Goal: Understand process/instructions: Learn how to perform a task or action

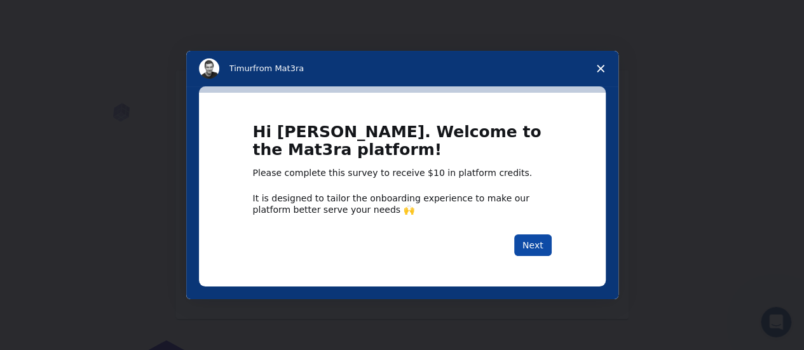
click at [538, 246] on button "Next" at bounding box center [532, 245] width 37 height 22
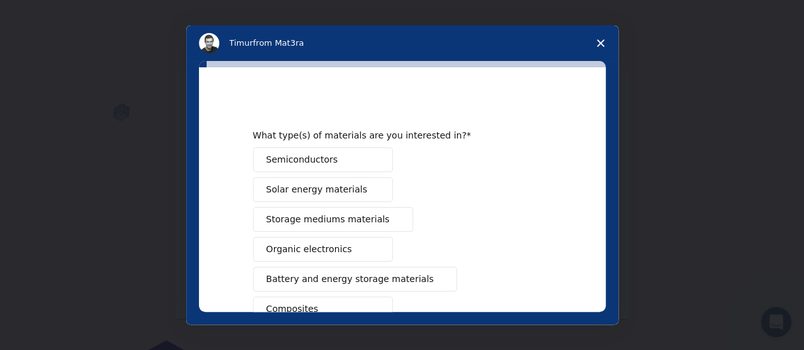
scroll to position [150, 0]
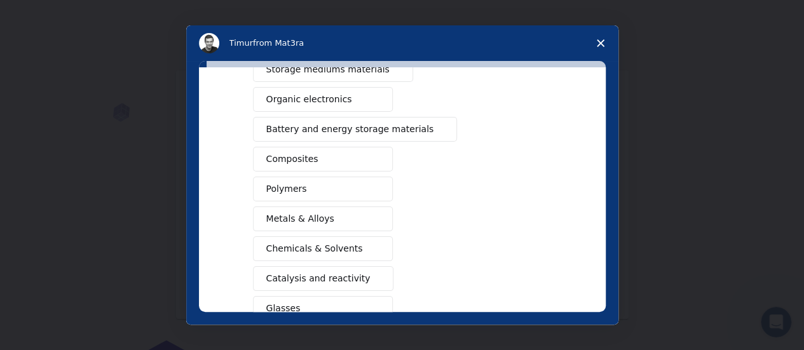
click at [339, 128] on span "Battery and energy storage materials" at bounding box center [350, 129] width 168 height 13
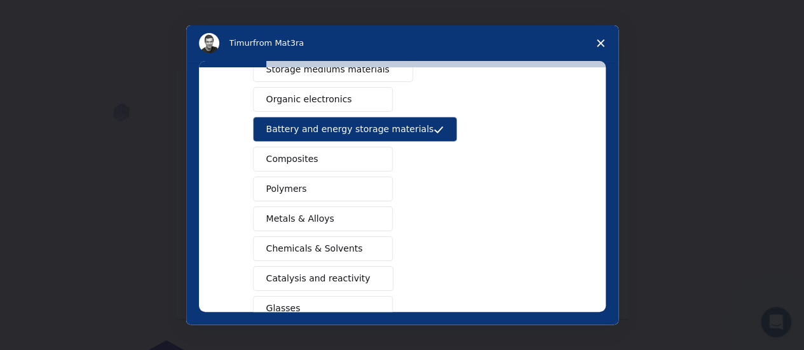
click at [346, 215] on button "Metals & Alloys" at bounding box center [323, 218] width 140 height 25
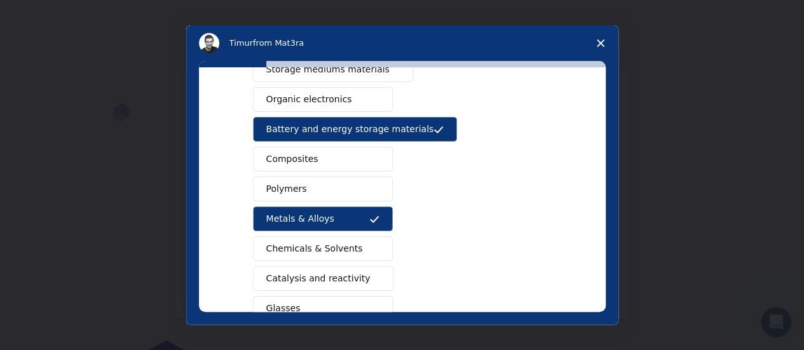
click at [327, 251] on span "Chemicals & Solvents" at bounding box center [314, 248] width 97 height 13
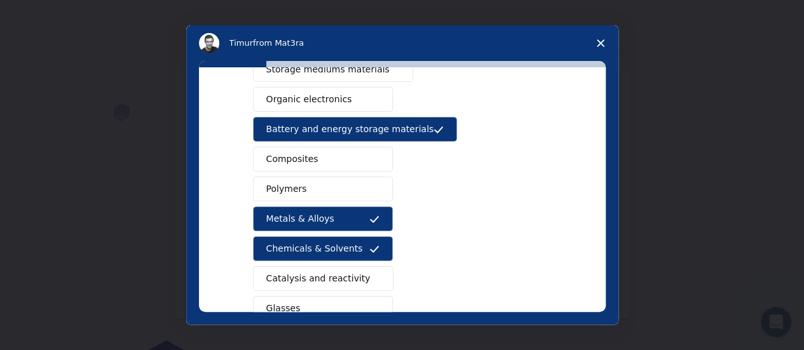
scroll to position [0, 0]
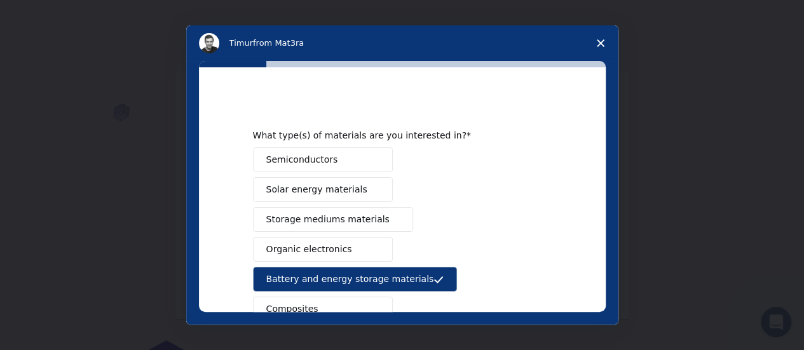
click at [289, 158] on span "Semiconductors" at bounding box center [302, 159] width 72 height 13
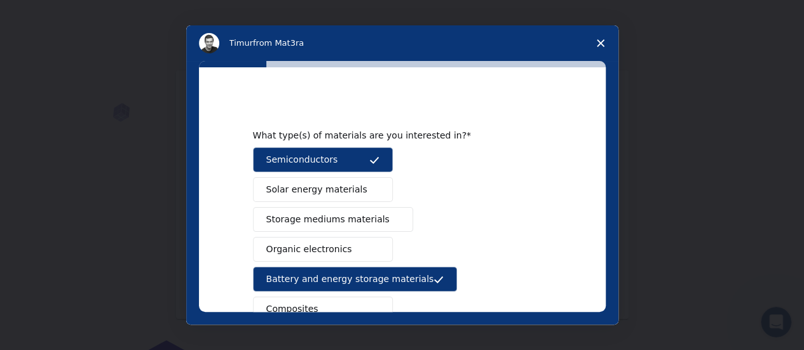
scroll to position [258, 0]
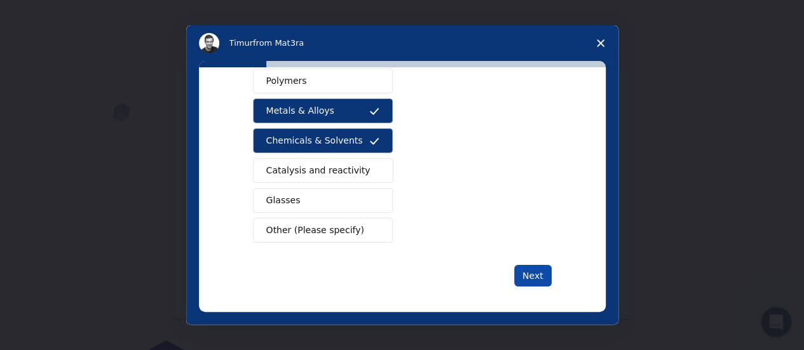
click at [537, 271] on button "Next" at bounding box center [532, 276] width 37 height 22
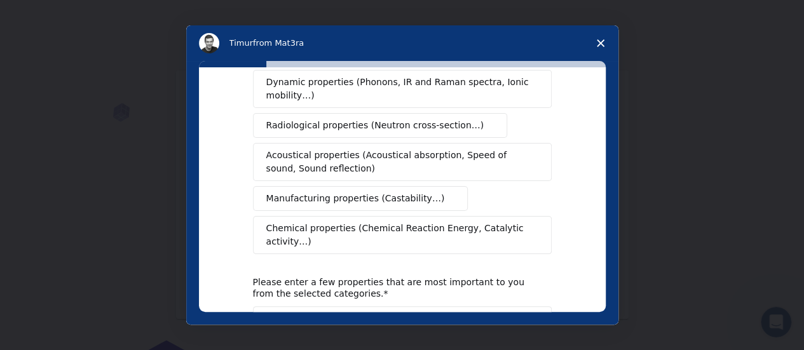
scroll to position [240, 0]
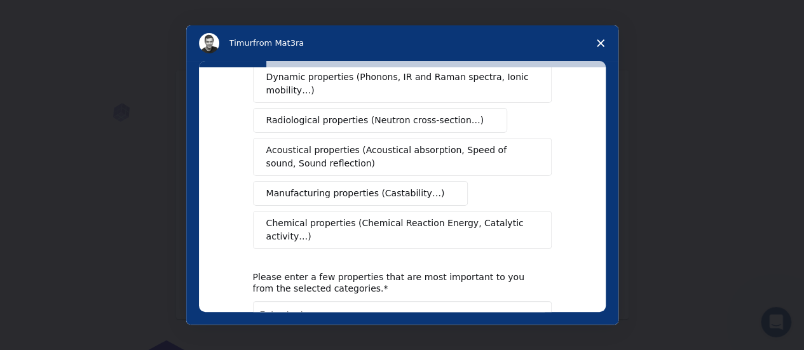
click at [360, 217] on span "Chemical properties (Chemical Reaction Energy, Catalytic activity…)" at bounding box center [397, 230] width 263 height 27
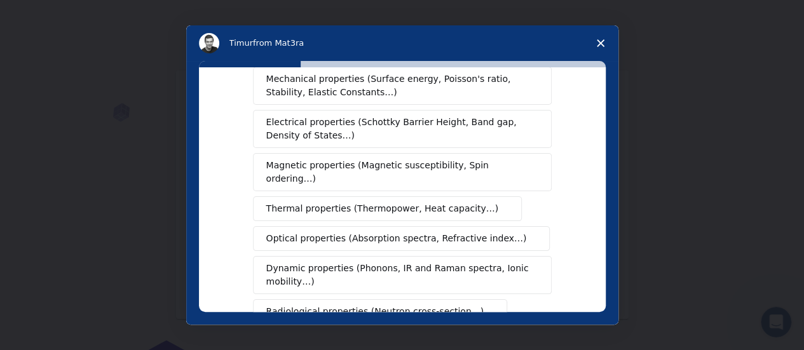
scroll to position [50, 0]
click at [445, 114] on span "Electrical properties (Schottky Barrier Height, Band gap, Density of States…)" at bounding box center [398, 127] width 264 height 27
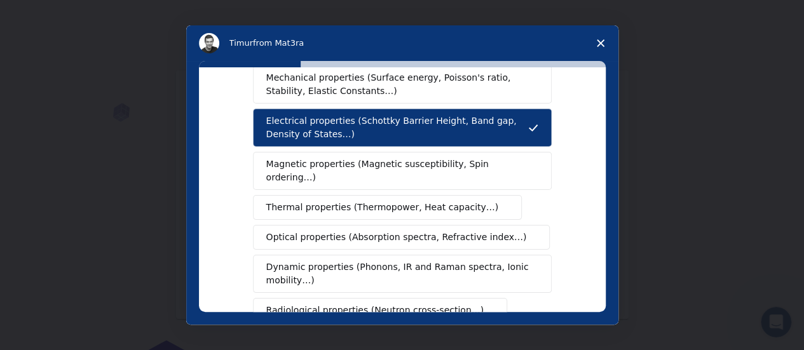
click at [417, 163] on span "Magnetic properties (Magnetic susceptibility, Spin ordering…)" at bounding box center [397, 171] width 262 height 27
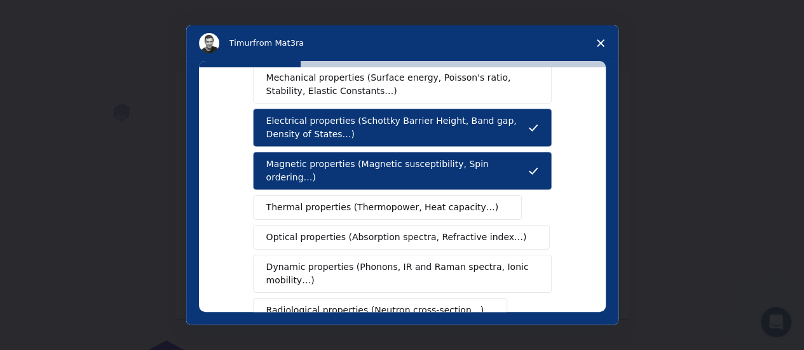
click at [428, 201] on span "Thermal properties (Thermopower, Heat capacity…)" at bounding box center [382, 207] width 233 height 13
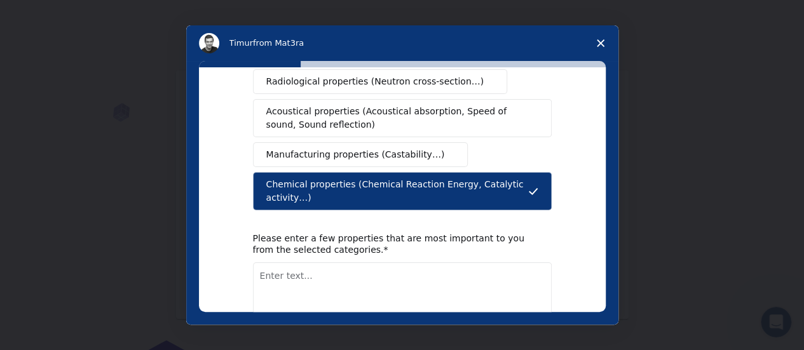
scroll to position [286, 0]
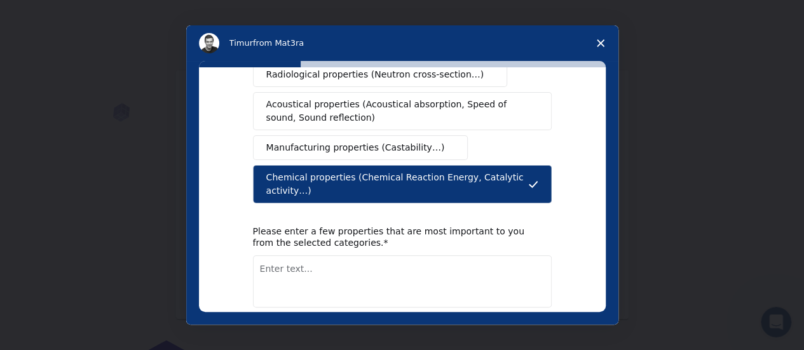
click at [531, 330] on button "Next" at bounding box center [532, 341] width 37 height 22
click at [309, 261] on textarea "Enter text..." at bounding box center [402, 281] width 299 height 52
type textarea "s"
type textarea "compounds, elements and molecule"
click at [536, 330] on button "Next" at bounding box center [532, 341] width 37 height 22
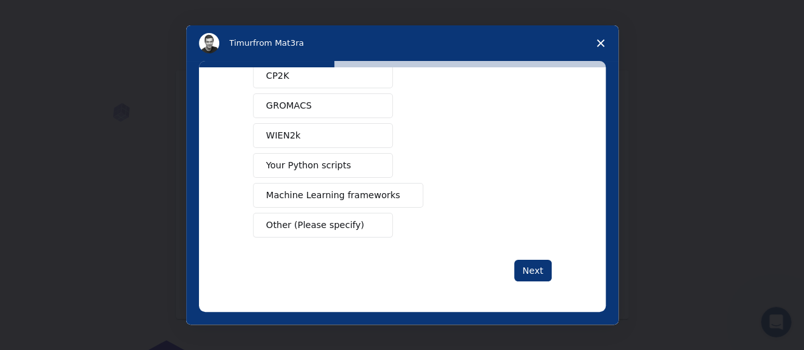
scroll to position [0, 0]
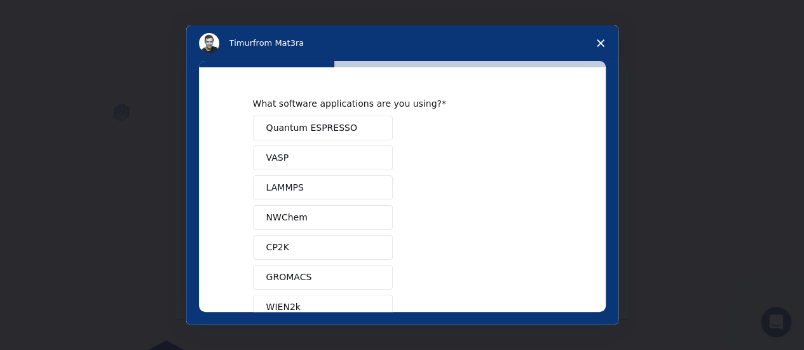
click at [327, 212] on button "NWChem" at bounding box center [323, 217] width 140 height 25
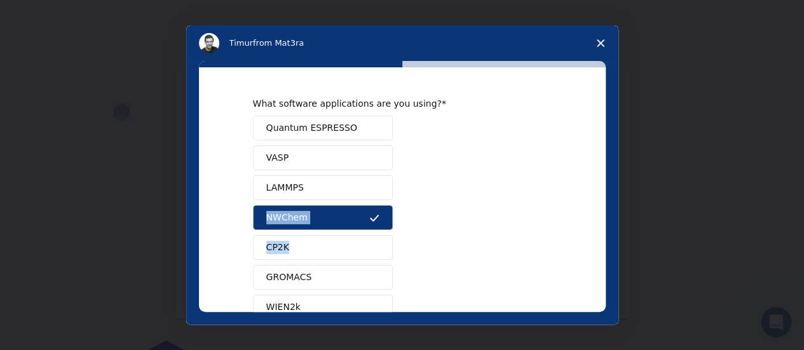
drag, startPoint x: 606, startPoint y: 187, endPoint x: 595, endPoint y: 246, distance: 59.4
click at [595, 246] on div "What software applications are you using? Quantum ESPRESSO VASP LAMMPS NWChem C…" at bounding box center [402, 193] width 432 height 264
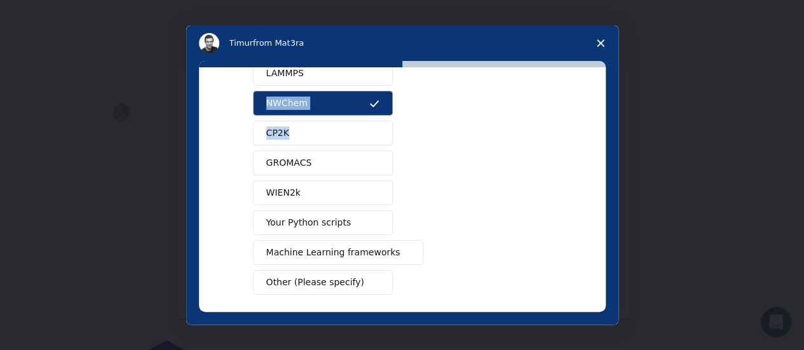
scroll to position [152, 0]
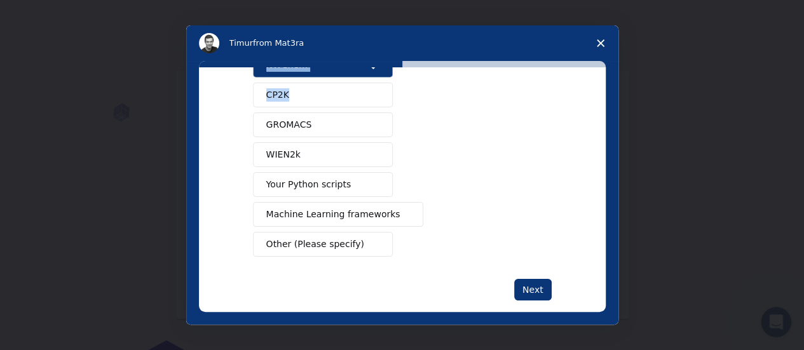
click at [344, 180] on button "Your Python scripts" at bounding box center [323, 184] width 140 height 25
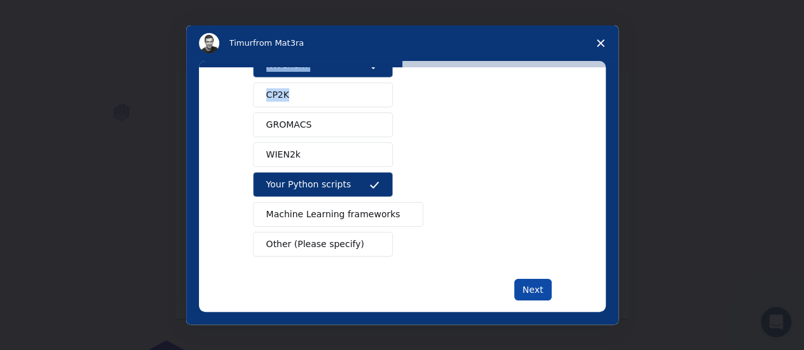
click at [532, 283] on button "Next" at bounding box center [532, 290] width 37 height 22
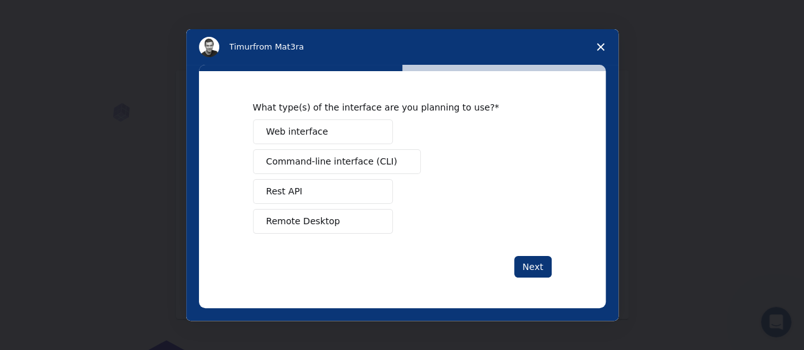
scroll to position [0, 0]
click at [290, 128] on span "Web interface" at bounding box center [297, 131] width 62 height 13
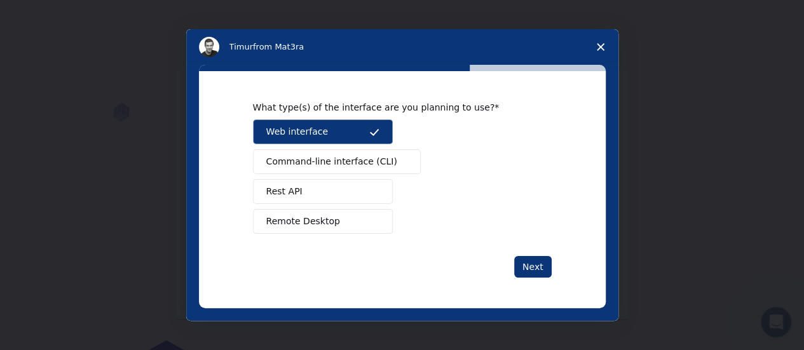
click at [315, 216] on span "Remote Desktop" at bounding box center [303, 221] width 74 height 13
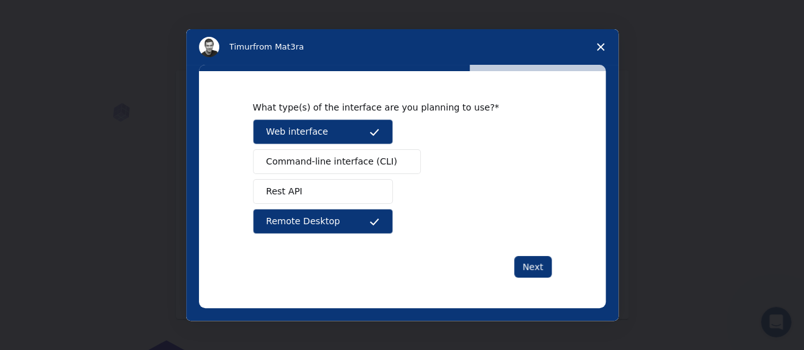
drag, startPoint x: 374, startPoint y: 126, endPoint x: 487, endPoint y: 224, distance: 149.5
click at [487, 224] on div "Web interface Command-line interface (CLI) Rest API Remote Desktop" at bounding box center [402, 176] width 299 height 114
click at [543, 276] on button "Next" at bounding box center [532, 267] width 37 height 22
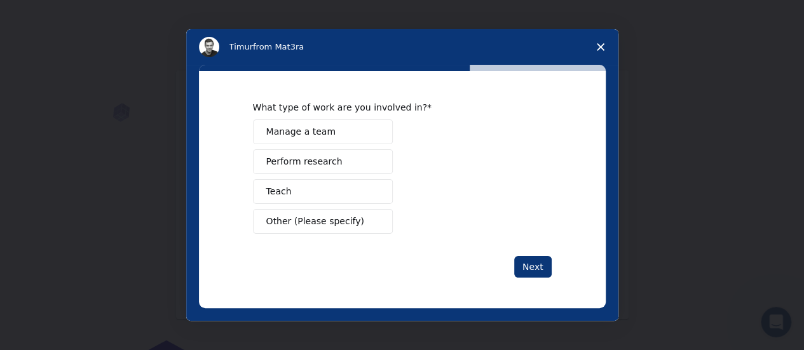
click at [300, 192] on button "Teach" at bounding box center [323, 191] width 140 height 25
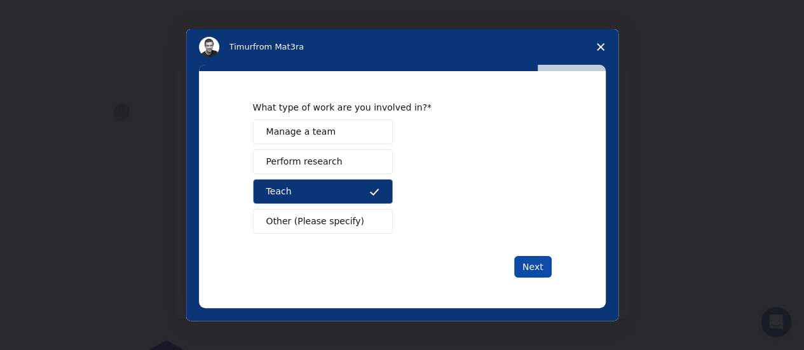
click at [534, 262] on button "Next" at bounding box center [532, 267] width 37 height 22
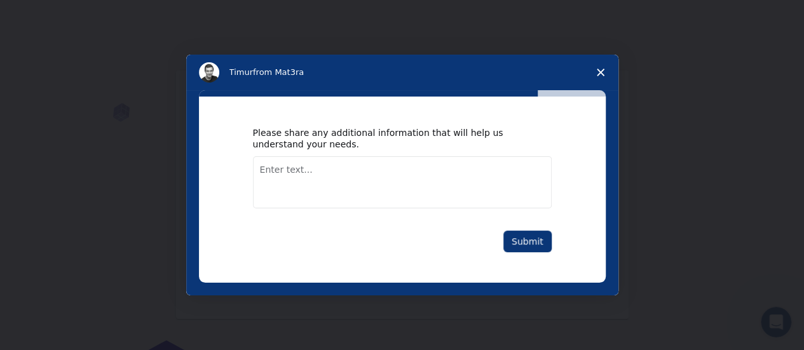
click at [315, 175] on textarea "Enter text..." at bounding box center [402, 182] width 299 height 52
type textarea "create simualtions"
click at [546, 232] on button "Submit" at bounding box center [527, 242] width 48 height 22
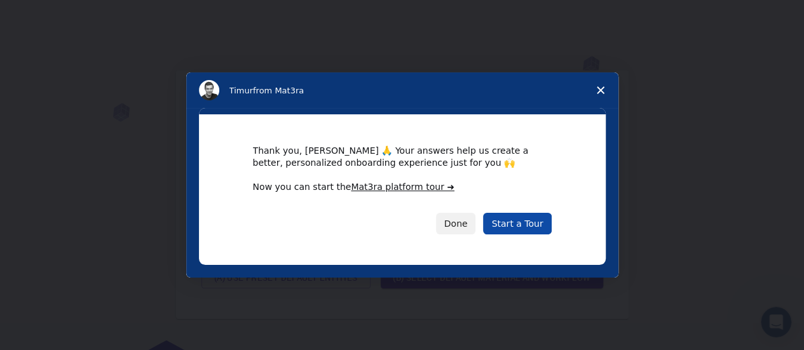
click at [530, 222] on link "Start a Tour" at bounding box center [517, 224] width 68 height 22
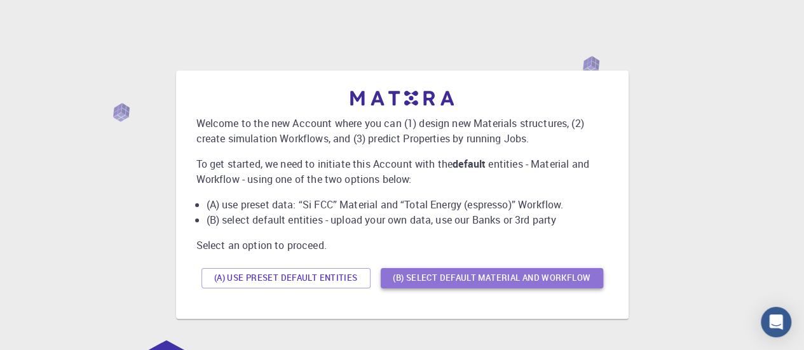
click at [546, 273] on button "(B) Select default material and workflow" at bounding box center [492, 278] width 222 height 20
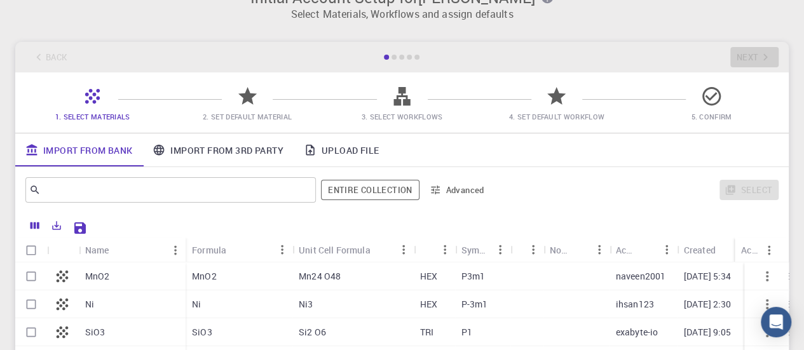
scroll to position [22, 0]
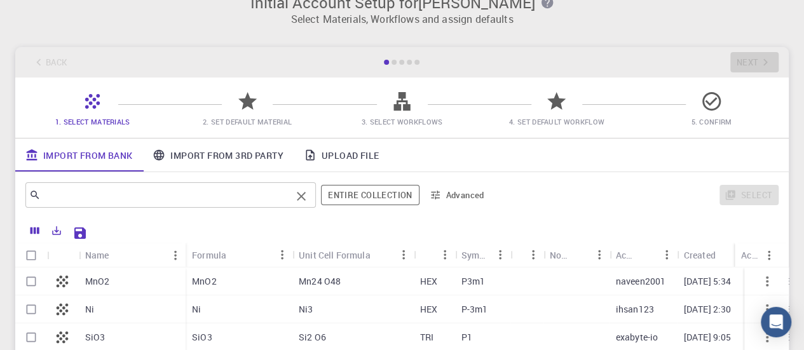
click at [277, 195] on input "text" at bounding box center [166, 195] width 250 height 18
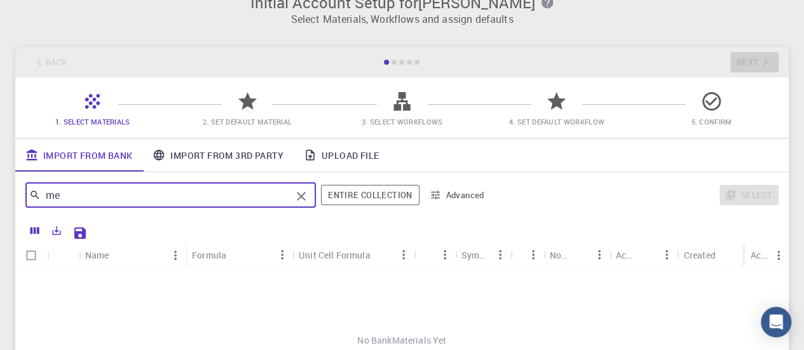
type input "m"
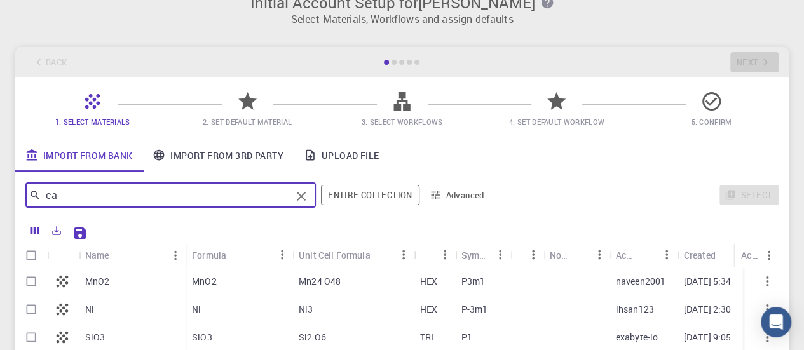
type input "c"
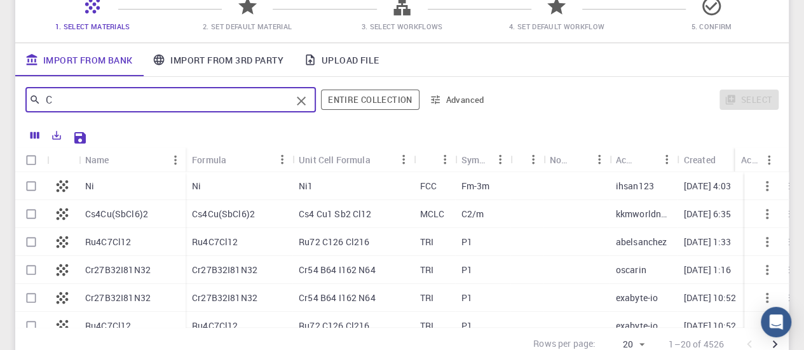
scroll to position [119, 0]
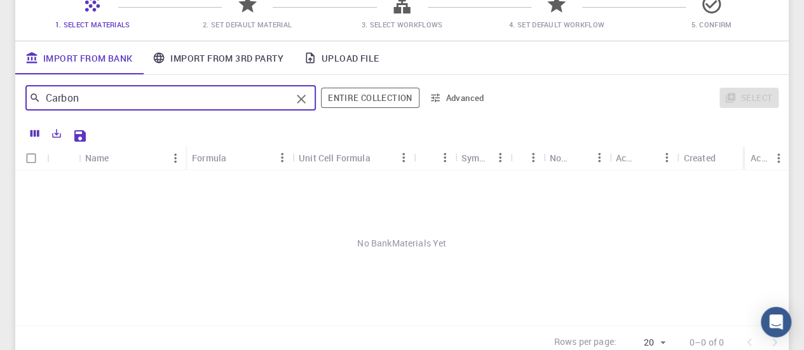
type input "Carbon"
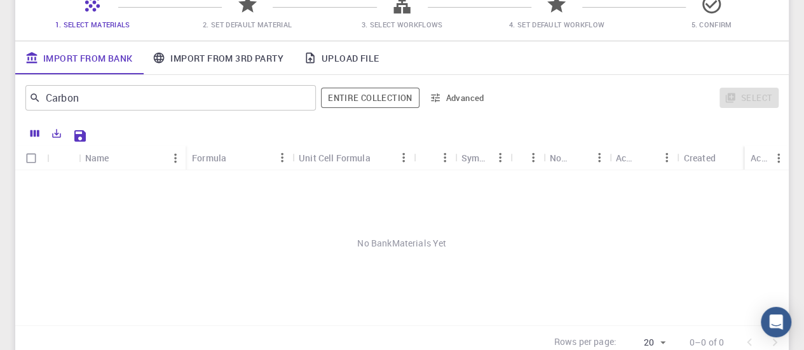
click at [277, 25] on span "2. Set Default Material" at bounding box center [247, 25] width 89 height 10
click at [415, 22] on span "3. Select Workflows" at bounding box center [401, 25] width 81 height 10
click at [89, 62] on link "Import From Bank" at bounding box center [78, 57] width 127 height 33
